Goal: Task Accomplishment & Management: Use online tool/utility

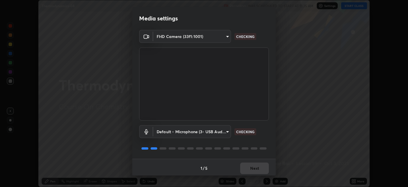
scroll to position [1, 0]
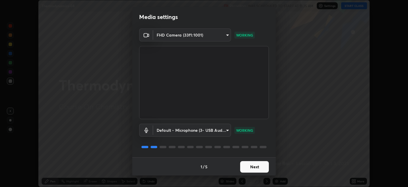
click at [258, 167] on button "Next" at bounding box center [254, 166] width 29 height 11
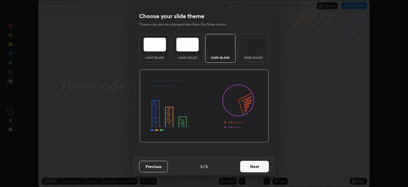
click at [256, 166] on button "Next" at bounding box center [254, 165] width 29 height 11
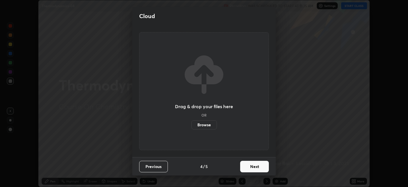
click at [255, 166] on button "Next" at bounding box center [254, 165] width 29 height 11
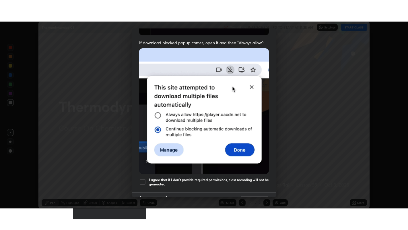
scroll to position [119, 0]
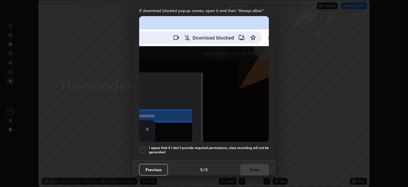
click at [144, 147] on div at bounding box center [142, 149] width 7 height 7
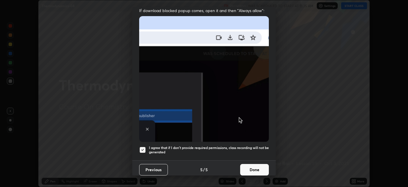
click at [254, 166] on button "Done" at bounding box center [254, 169] width 29 height 11
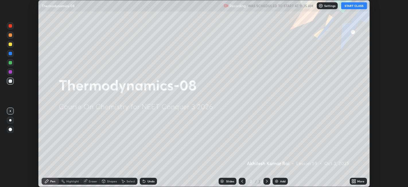
click at [351, 7] on button "START CLASS" at bounding box center [354, 5] width 26 height 7
click at [355, 181] on icon at bounding box center [353, 180] width 5 height 5
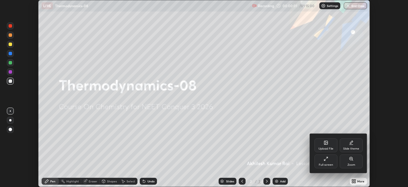
click at [320, 163] on div "Full screen" at bounding box center [326, 164] width 14 height 3
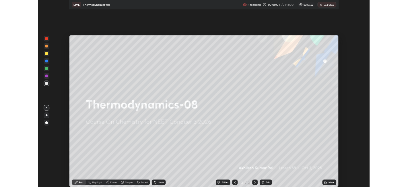
scroll to position [230, 408]
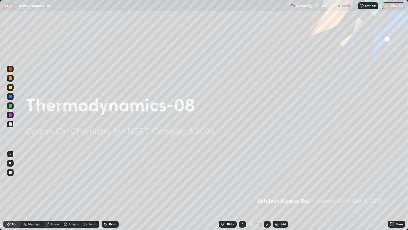
click at [287, 186] on div "Add" at bounding box center [280, 223] width 15 height 7
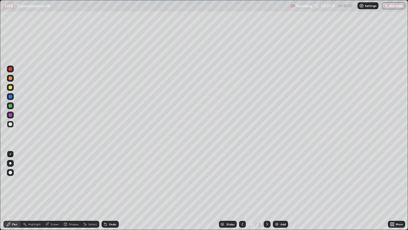
click at [13, 87] on div at bounding box center [10, 87] width 7 height 7
click at [281, 186] on div "Add" at bounding box center [282, 223] width 5 height 3
click at [12, 125] on div at bounding box center [10, 124] width 7 height 7
click at [10, 88] on div at bounding box center [10, 87] width 3 height 3
click at [13, 124] on div at bounding box center [10, 124] width 7 height 7
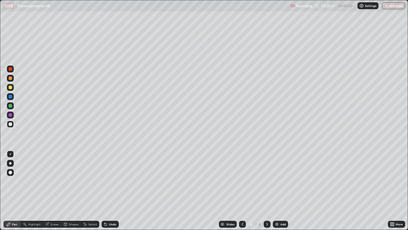
click at [241, 186] on icon at bounding box center [242, 224] width 5 height 5
click at [266, 186] on icon at bounding box center [267, 224] width 5 height 5
click at [270, 186] on div at bounding box center [267, 223] width 7 height 11
click at [279, 186] on div "Add" at bounding box center [280, 223] width 15 height 7
click at [10, 88] on div at bounding box center [10, 87] width 3 height 3
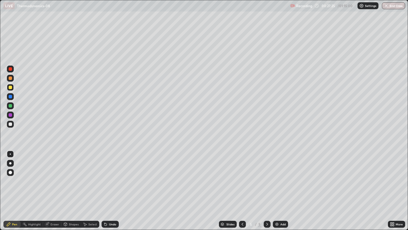
click at [54, 186] on div "Eraser" at bounding box center [54, 223] width 9 height 3
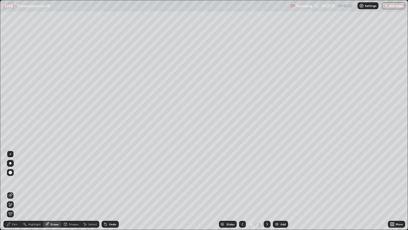
click at [14, 186] on div "Pen" at bounding box center [14, 223] width 5 height 3
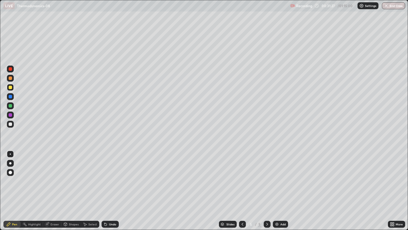
click at [280, 186] on div "Add" at bounding box center [282, 223] width 5 height 3
click at [12, 125] on div at bounding box center [10, 124] width 7 height 7
click at [10, 88] on div at bounding box center [10, 87] width 3 height 3
click at [10, 125] on div at bounding box center [10, 123] width 3 height 3
click at [282, 186] on div "Add" at bounding box center [282, 223] width 5 height 3
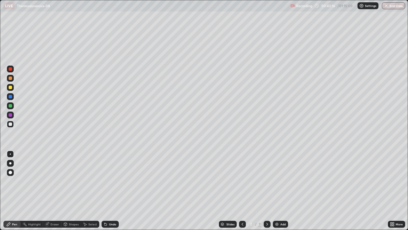
click at [279, 186] on div "Add" at bounding box center [280, 223] width 15 height 7
click at [11, 90] on div at bounding box center [10, 87] width 7 height 7
click at [282, 186] on div "Add" at bounding box center [282, 223] width 5 height 3
click at [11, 125] on div at bounding box center [10, 123] width 3 height 3
click at [279, 186] on div "Add" at bounding box center [280, 223] width 15 height 7
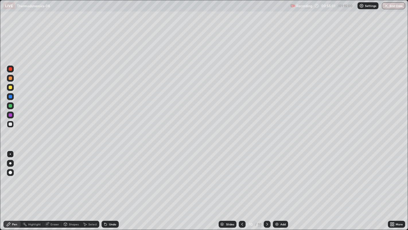
click at [13, 89] on div at bounding box center [10, 87] width 7 height 7
click at [10, 124] on div at bounding box center [10, 123] width 3 height 3
click at [9, 87] on div at bounding box center [10, 87] width 3 height 3
click at [51, 186] on div "Eraser" at bounding box center [54, 223] width 9 height 3
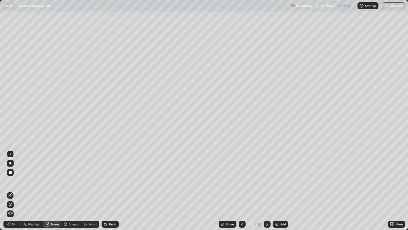
click at [14, 186] on div "Pen" at bounding box center [14, 223] width 5 height 3
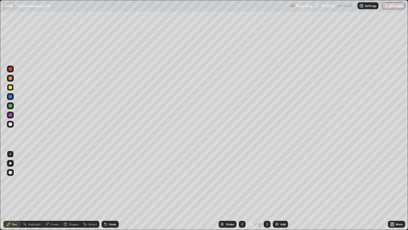
click at [10, 125] on div at bounding box center [10, 123] width 3 height 3
click at [399, 7] on button "End Class" at bounding box center [393, 5] width 23 height 7
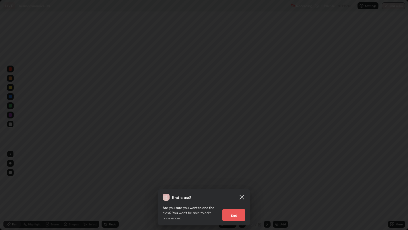
click at [236, 186] on button "End" at bounding box center [233, 214] width 23 height 11
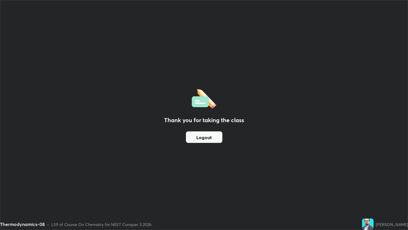
click at [206, 139] on button "Logout" at bounding box center [204, 136] width 36 height 11
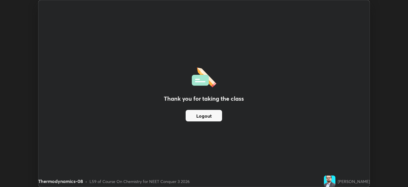
scroll to position [28506, 28284]
